Goal: Task Accomplishment & Management: Manage account settings

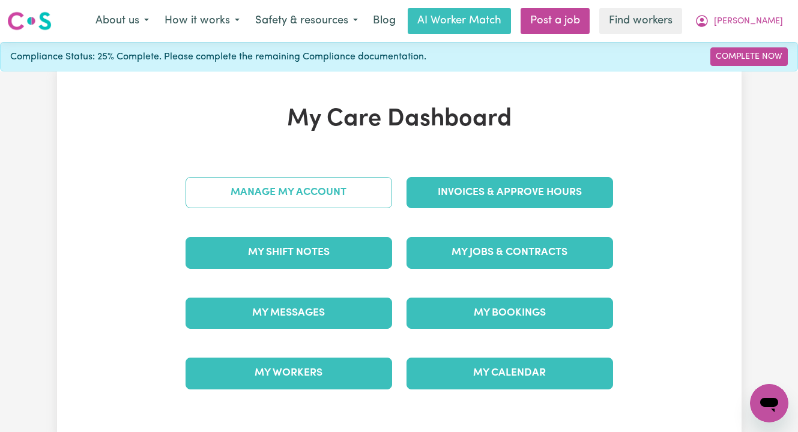
click at [327, 190] on link "Manage My Account" at bounding box center [288, 192] width 206 height 31
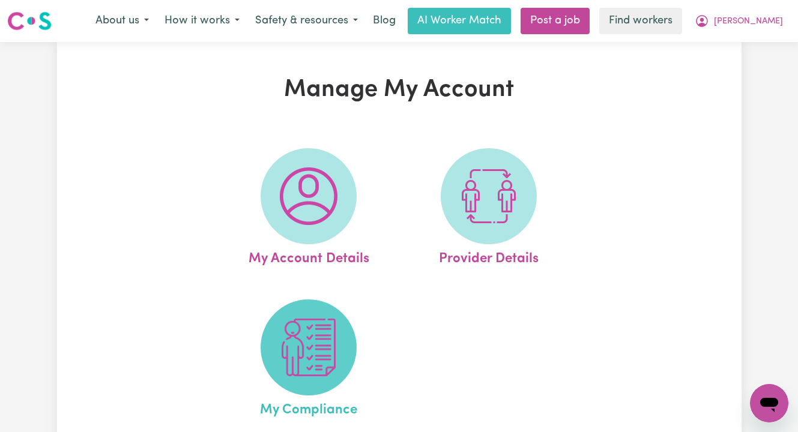
click at [298, 340] on img at bounding box center [309, 348] width 58 height 58
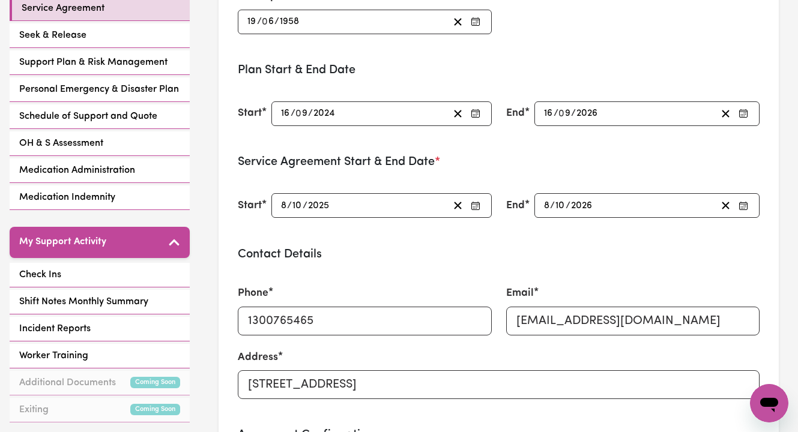
scroll to position [278, 0]
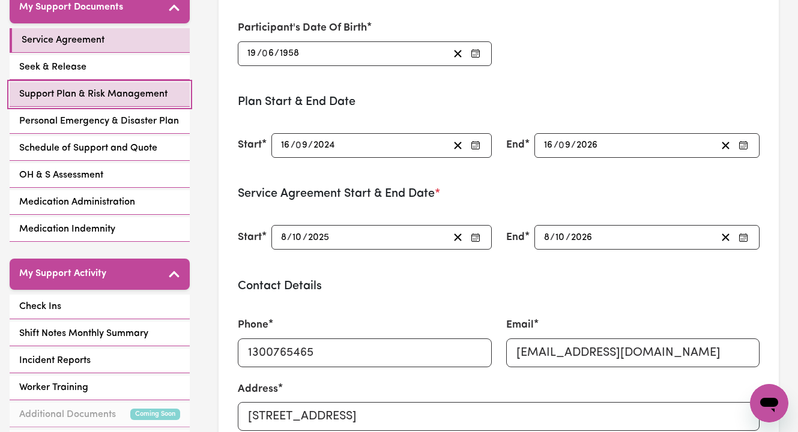
click at [80, 87] on span "Support Plan & Risk Management" at bounding box center [93, 94] width 148 height 14
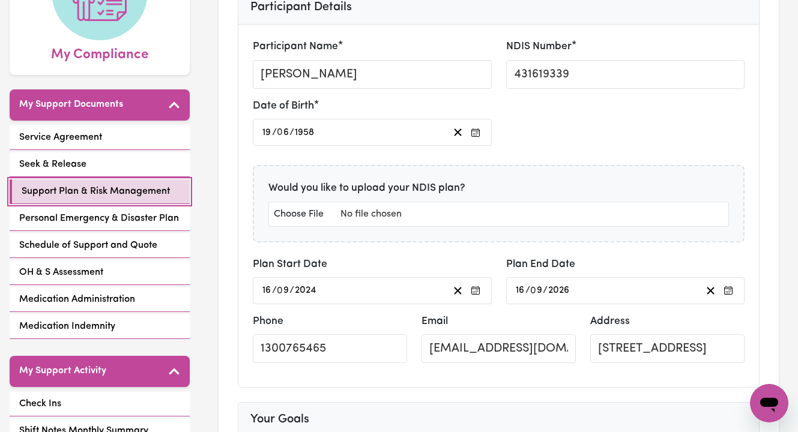
scroll to position [226, 0]
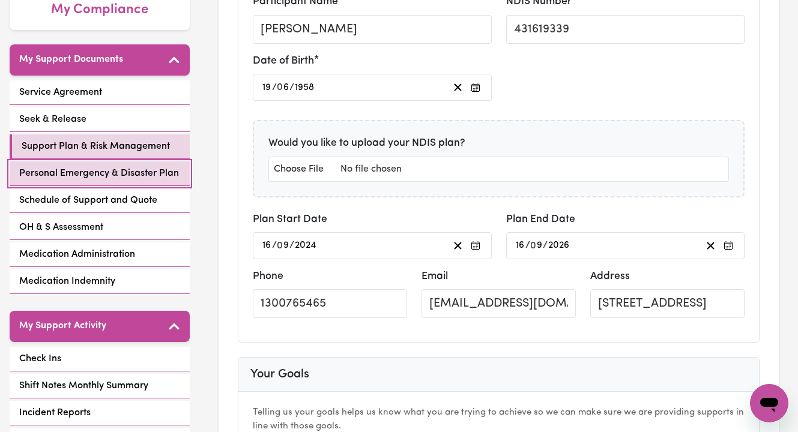
click at [124, 166] on span "Personal Emergency & Disaster Plan" at bounding box center [99, 173] width 160 height 14
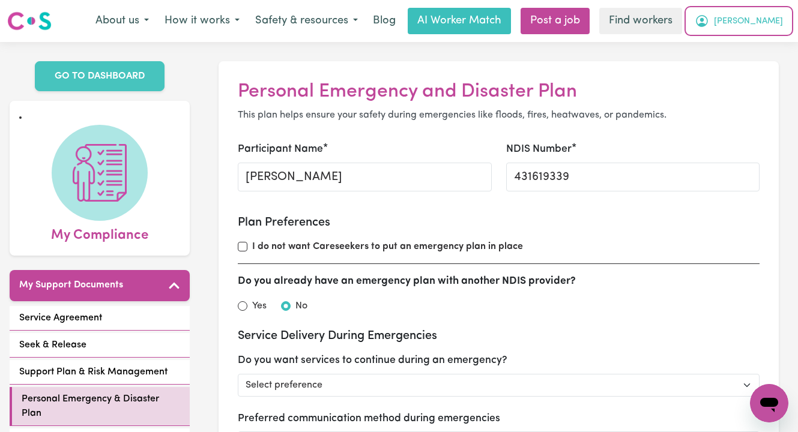
click at [773, 20] on span "[PERSON_NAME]" at bounding box center [748, 21] width 69 height 13
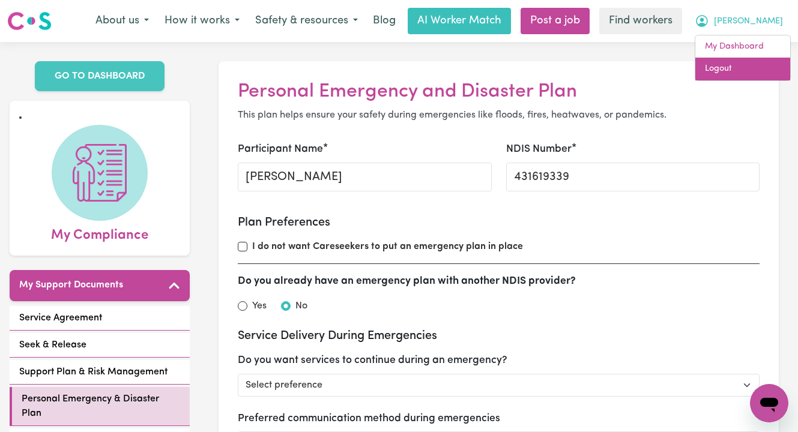
click at [739, 61] on link "Logout" at bounding box center [742, 69] width 95 height 23
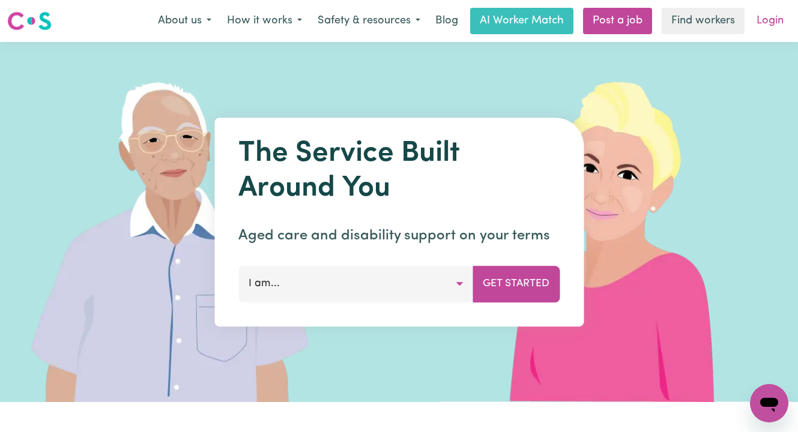
click at [766, 20] on link "Login" at bounding box center [769, 21] width 41 height 26
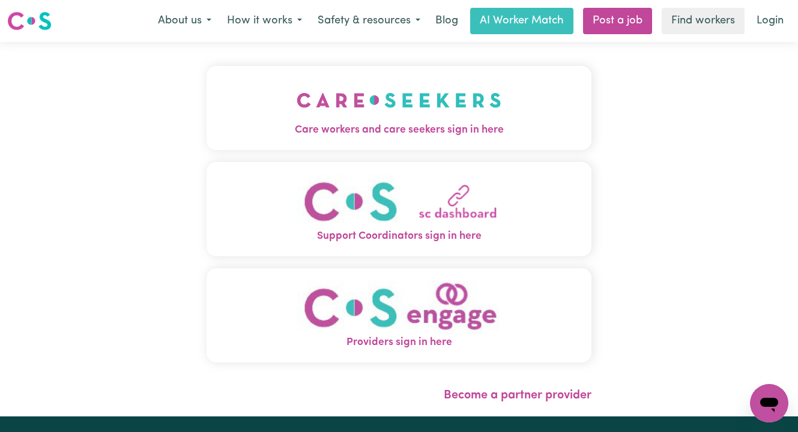
click at [437, 137] on span "Care workers and care seekers sign in here" at bounding box center [398, 130] width 385 height 16
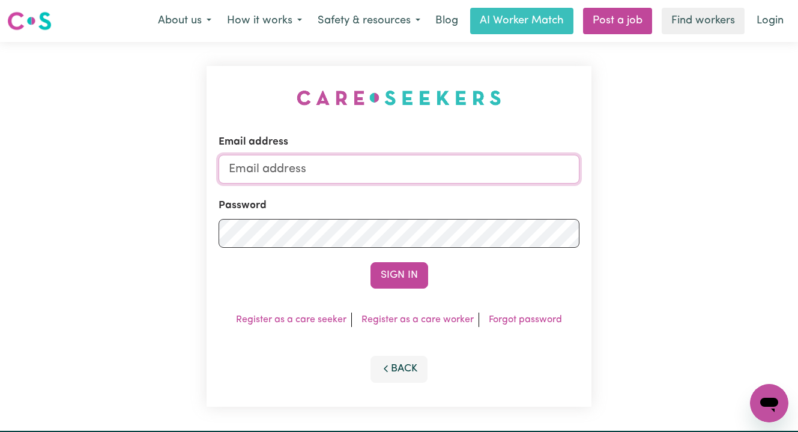
click at [442, 169] on input "Email address" at bounding box center [398, 169] width 361 height 29
paste input "[EMAIL_ADDRESS][DOMAIN_NAME]"
click at [292, 167] on input "superuser~ [EMAIL_ADDRESS][DOMAIN_NAME]" at bounding box center [398, 169] width 361 height 29
type input "[EMAIL_ADDRESS][DOMAIN_NAME]"
click at [370, 262] on button "Sign In" at bounding box center [399, 275] width 58 height 26
